Goal: Information Seeking & Learning: Learn about a topic

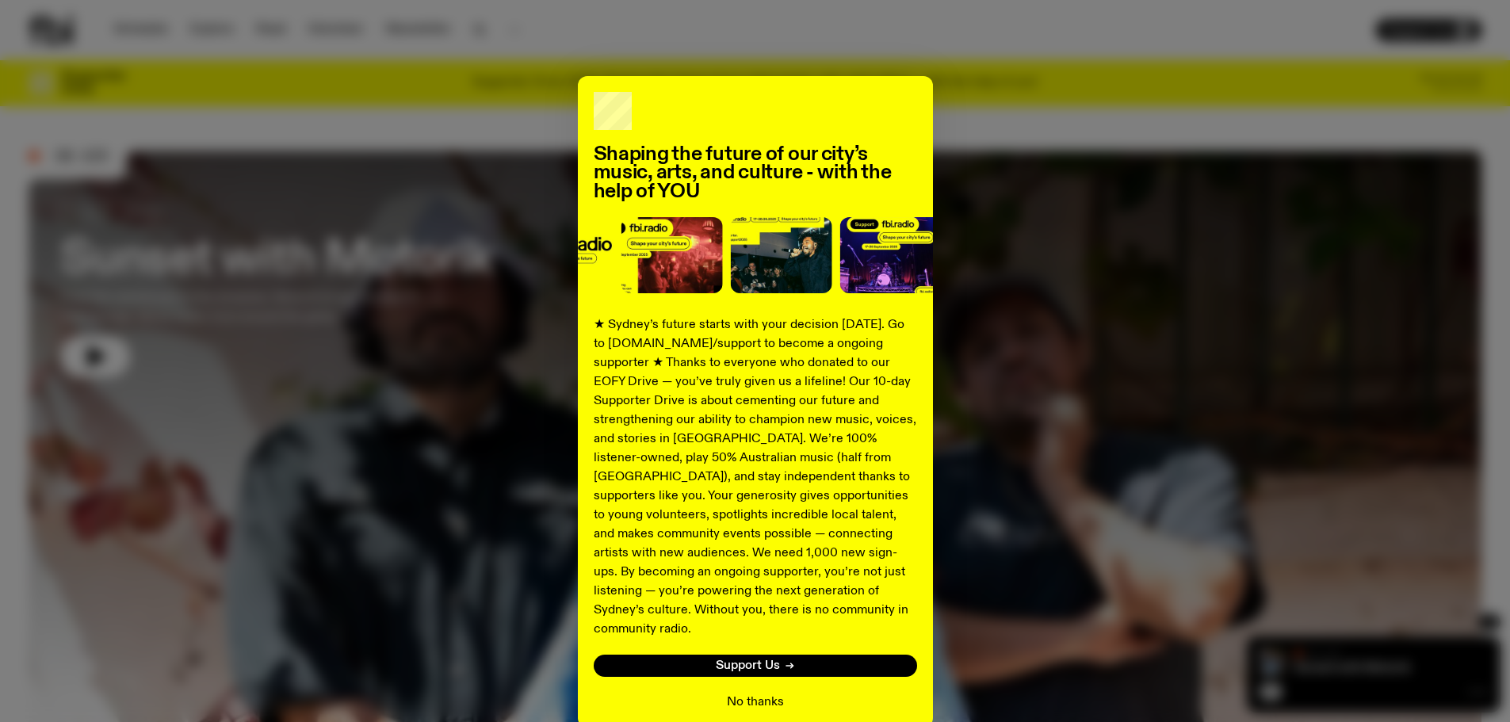
click at [736, 693] on button "No thanks" at bounding box center [755, 702] width 57 height 19
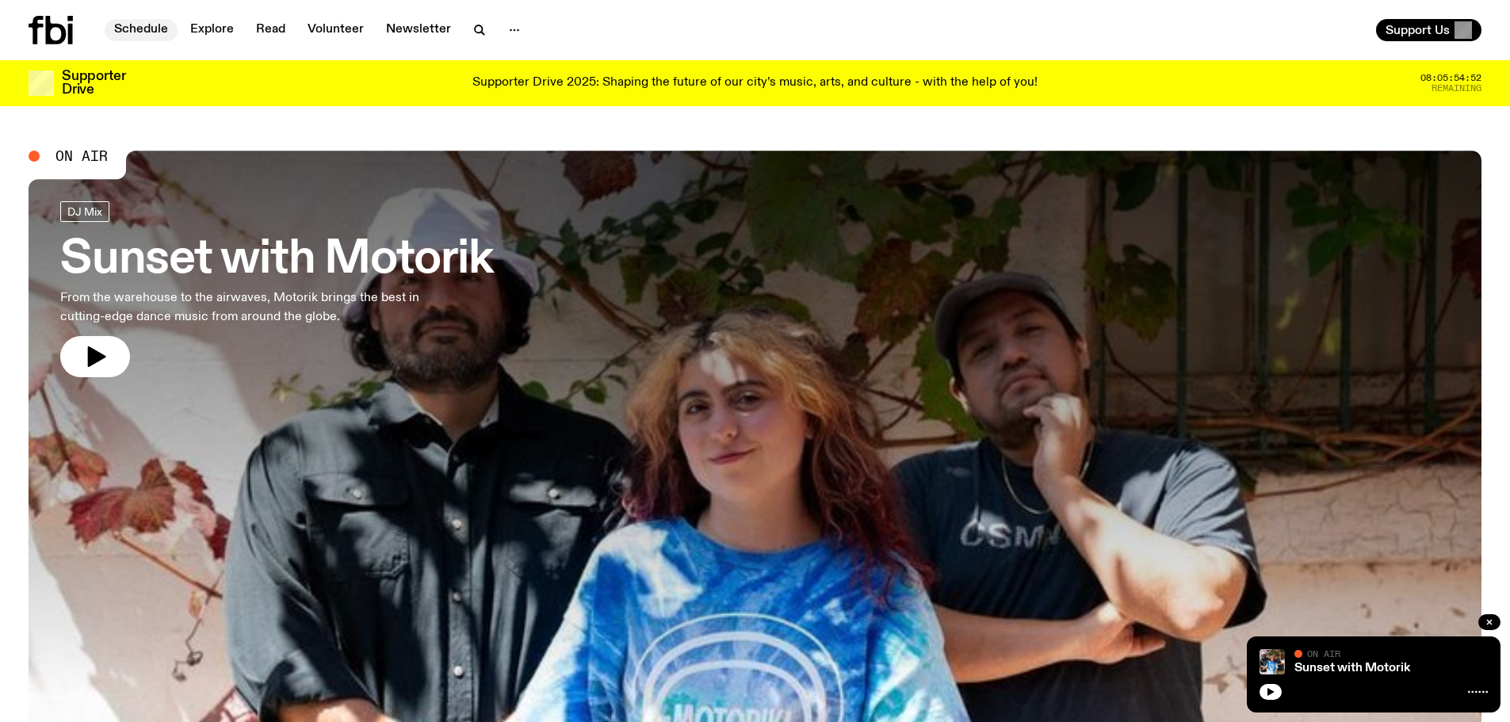
click at [154, 28] on link "Schedule" at bounding box center [141, 30] width 73 height 22
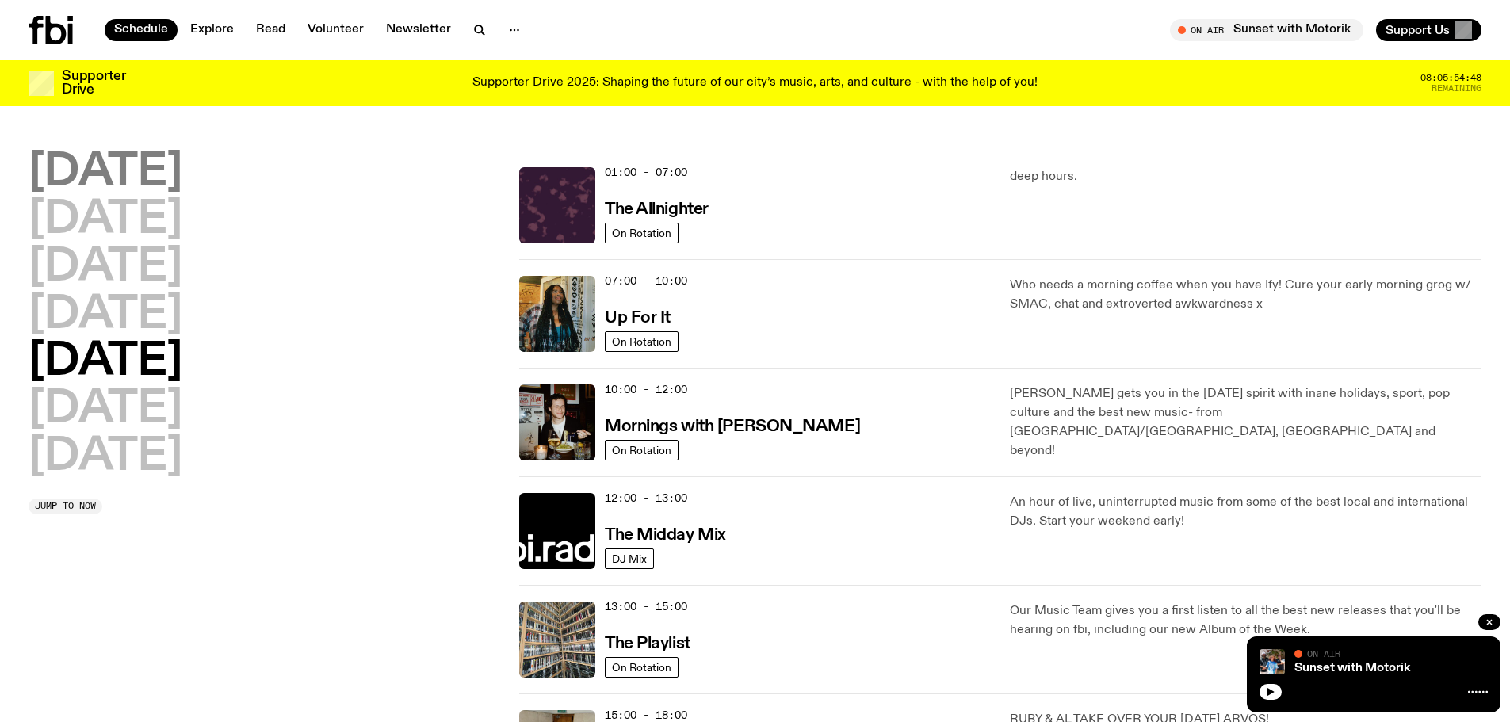
click at [137, 176] on h2 "[DATE]" at bounding box center [106, 173] width 154 height 44
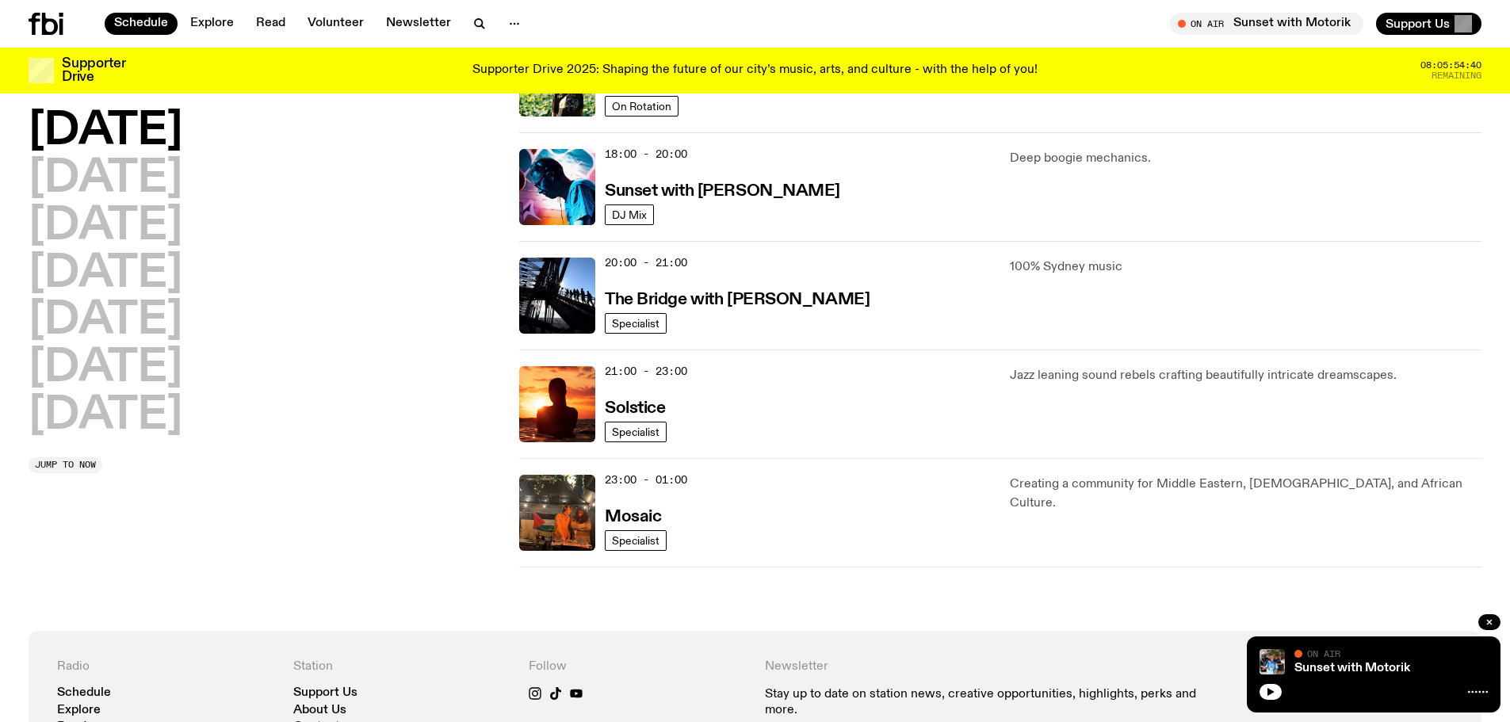
scroll to position [573, 0]
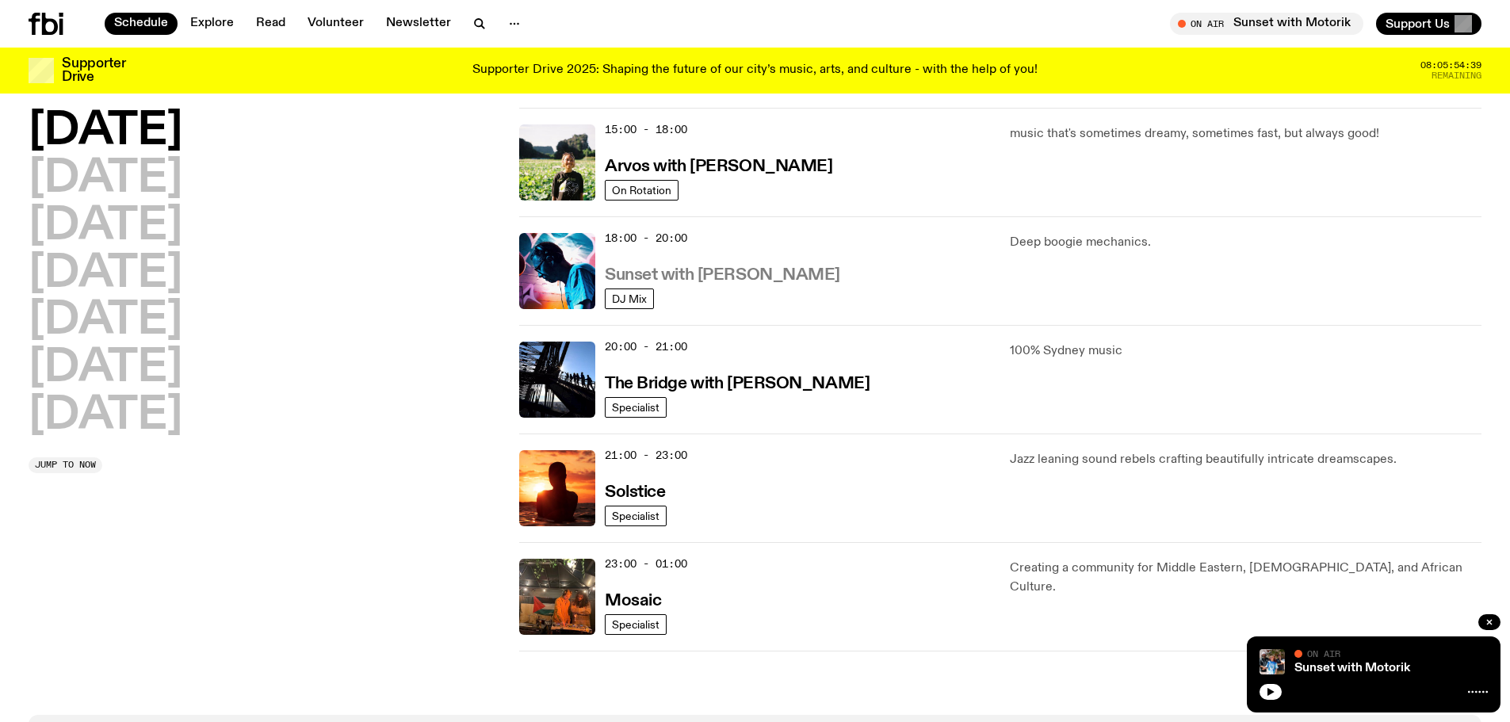
click at [724, 273] on h3 "Sunset with [PERSON_NAME]" at bounding box center [722, 275] width 235 height 17
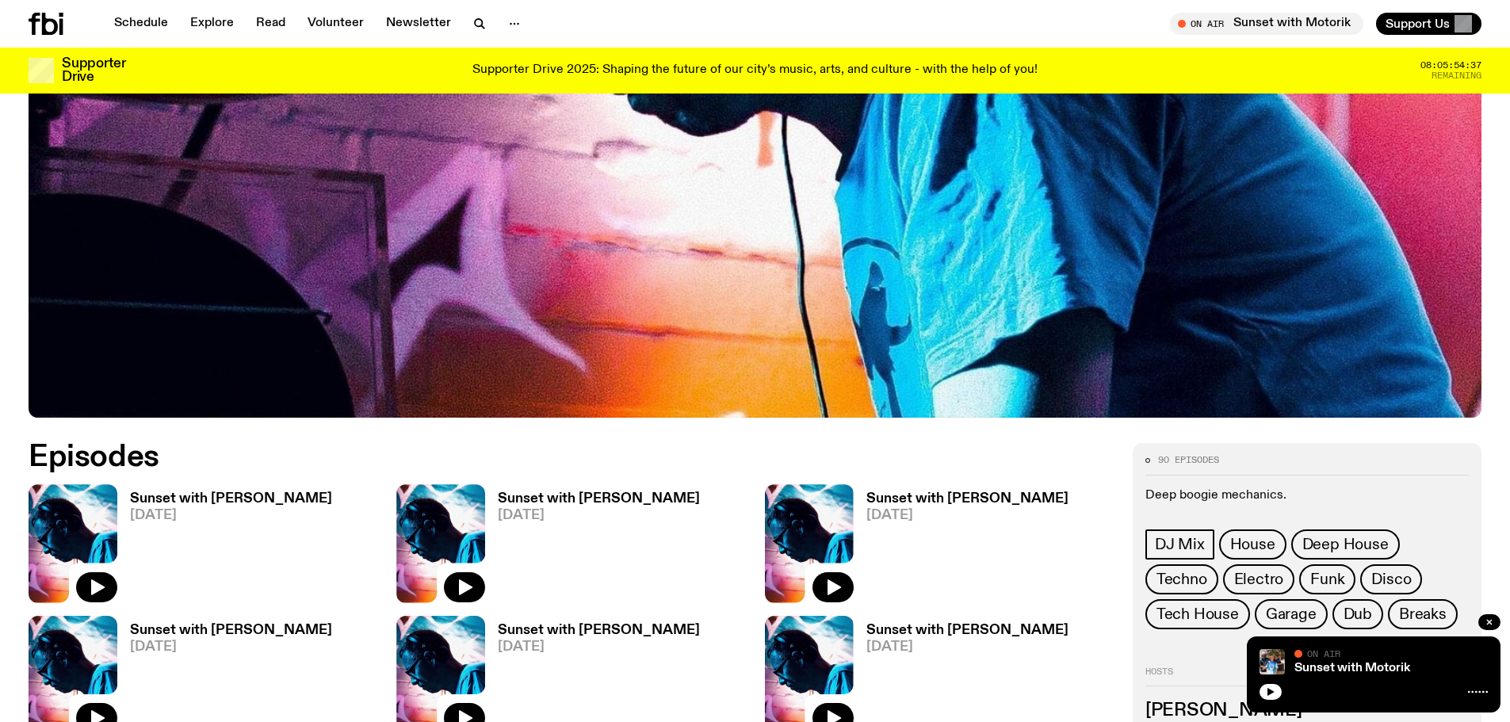
scroll to position [837, 0]
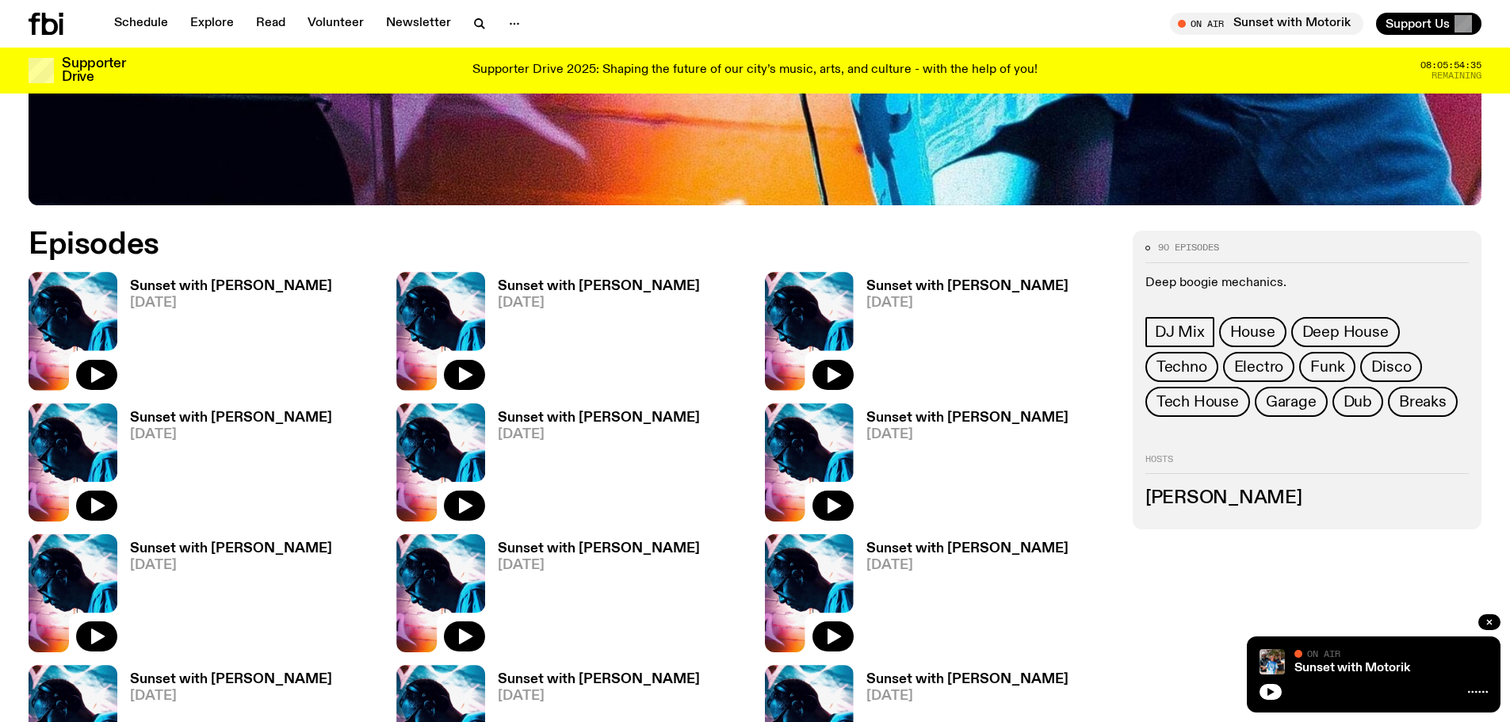
click at [78, 296] on img at bounding box center [73, 331] width 89 height 118
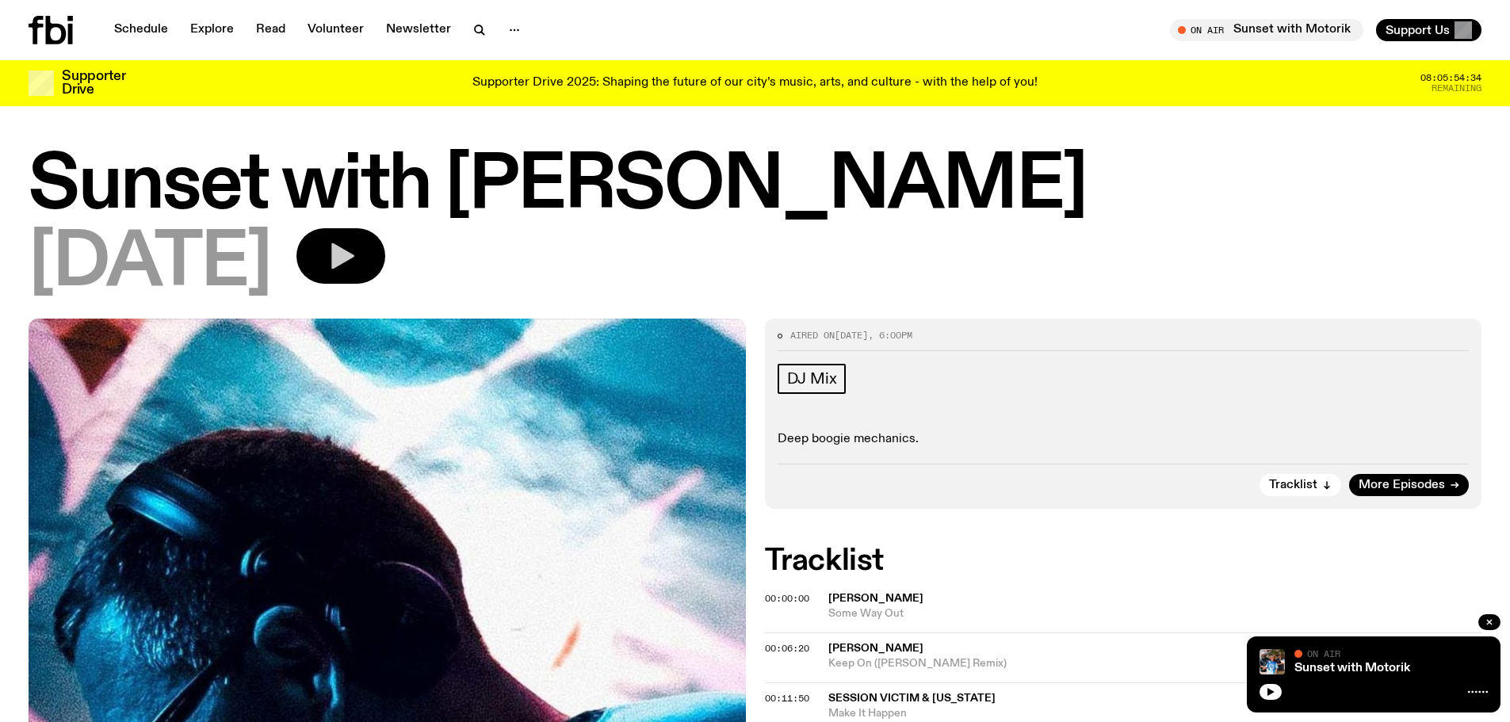
click at [354, 258] on icon "button" at bounding box center [342, 256] width 23 height 26
